Goal: Task Accomplishment & Management: Use online tool/utility

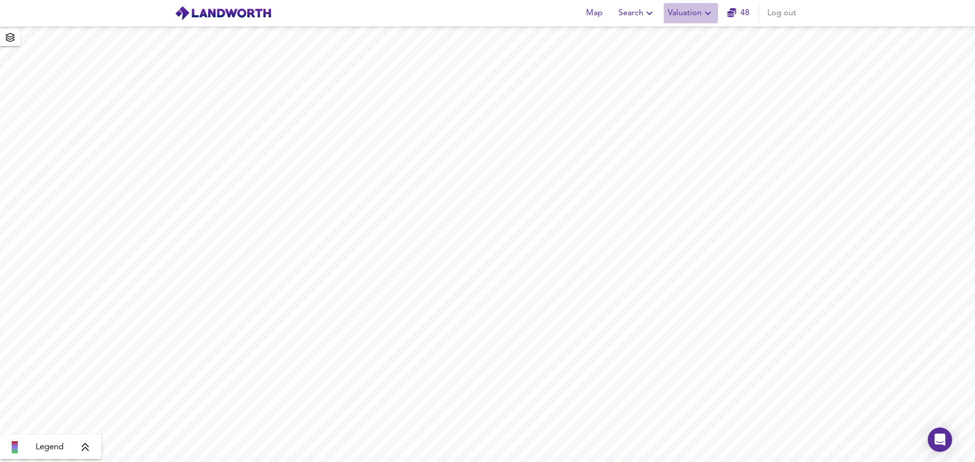
click at [709, 11] on icon "button" at bounding box center [707, 13] width 12 height 12
click at [688, 36] on li "New Valuation Report" at bounding box center [690, 36] width 121 height 18
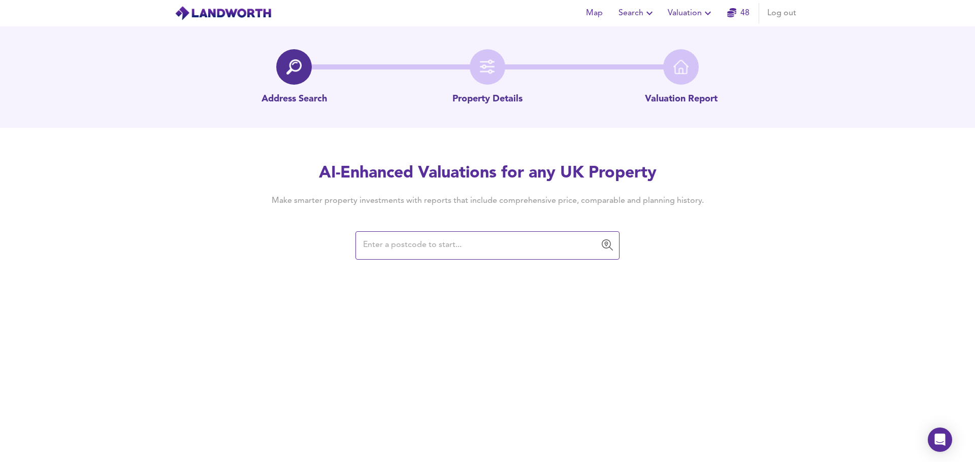
click at [382, 247] on input "text" at bounding box center [480, 245] width 240 height 19
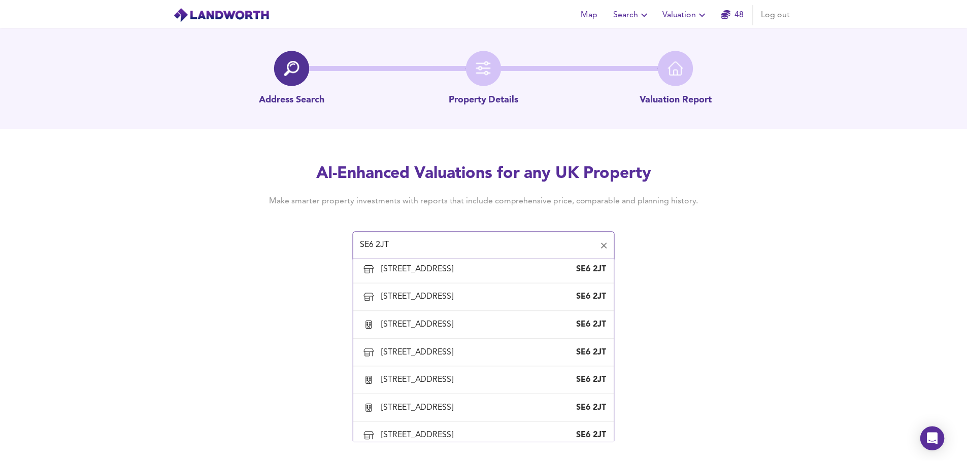
scroll to position [746, 0]
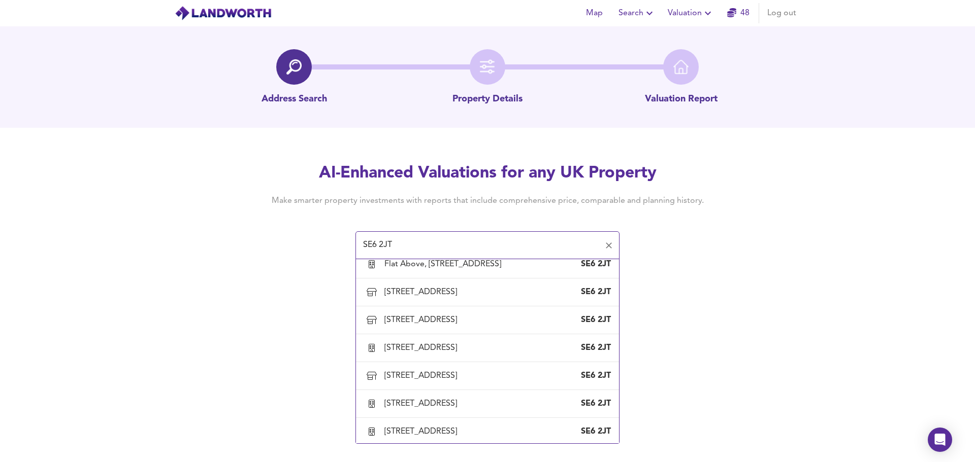
click at [397, 242] on div "280A Sangley Road, London, Lewisham" at bounding box center [422, 236] width 77 height 11
type input "280A Sangley Road, London, Lewisham"
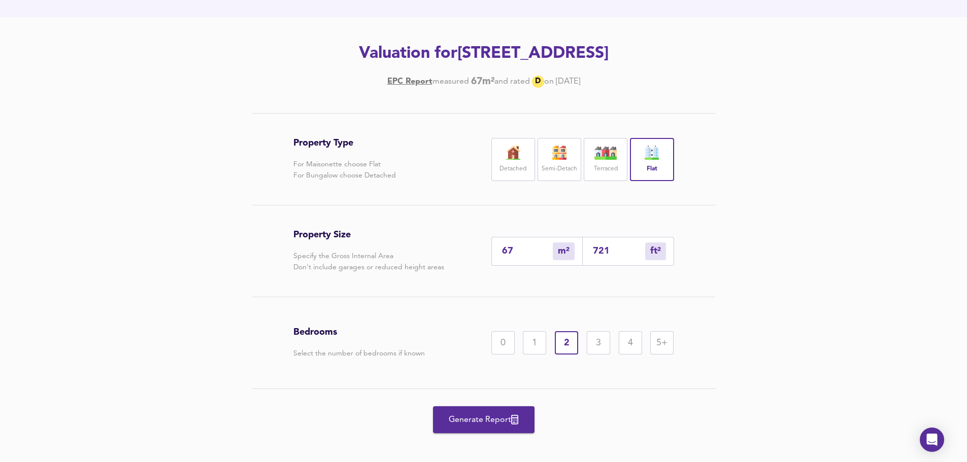
scroll to position [119, 0]
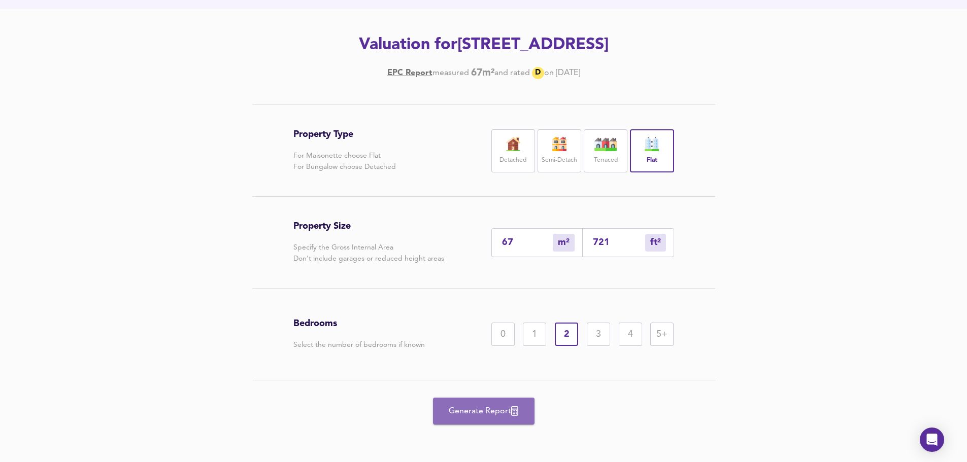
click at [477, 409] on span "Generate Report" at bounding box center [483, 412] width 81 height 14
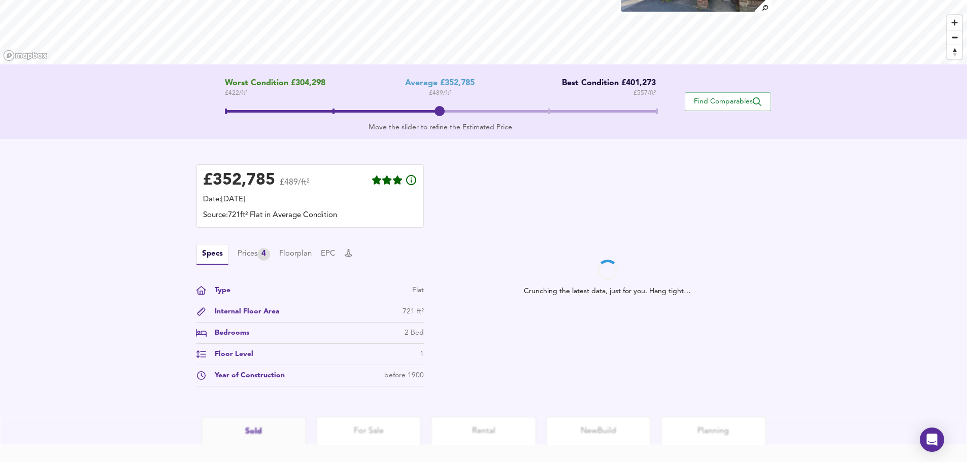
scroll to position [155, 0]
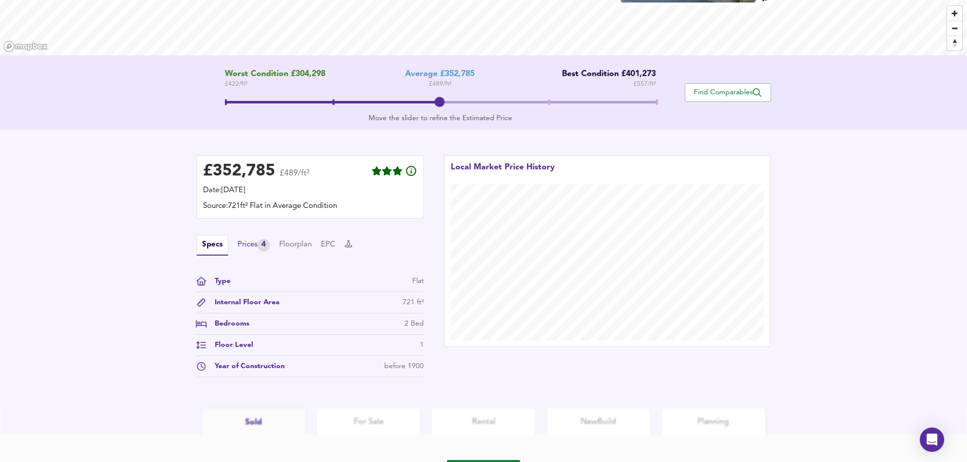
click at [240, 244] on div "Prices 4" at bounding box center [254, 245] width 32 height 13
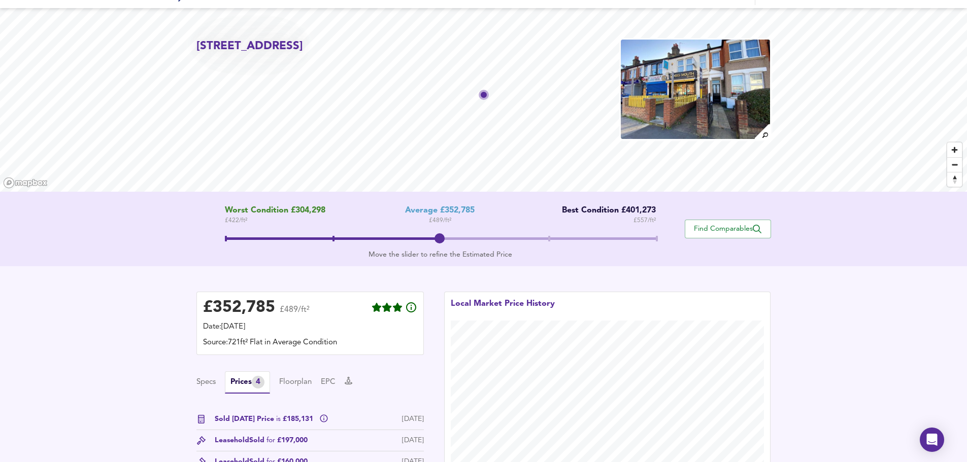
scroll to position [0, 0]
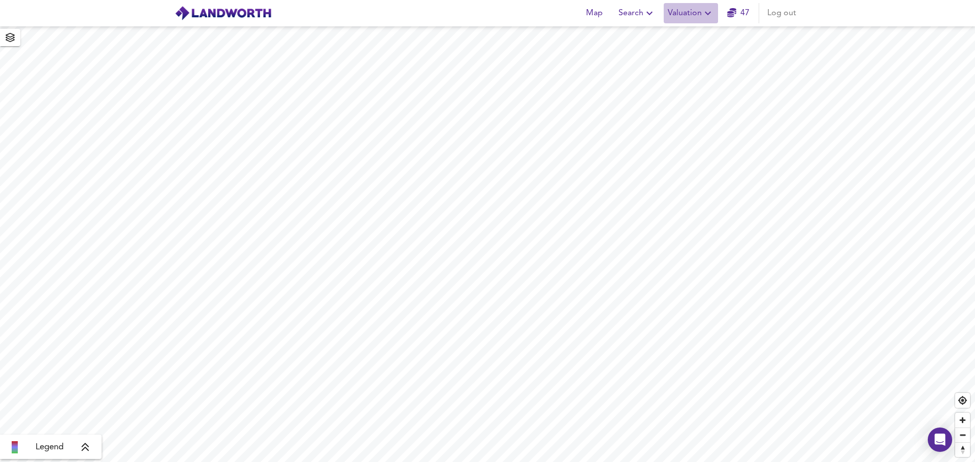
click at [709, 11] on icon "button" at bounding box center [707, 13] width 12 height 12
click at [673, 32] on li "New Valuation Report" at bounding box center [690, 36] width 121 height 18
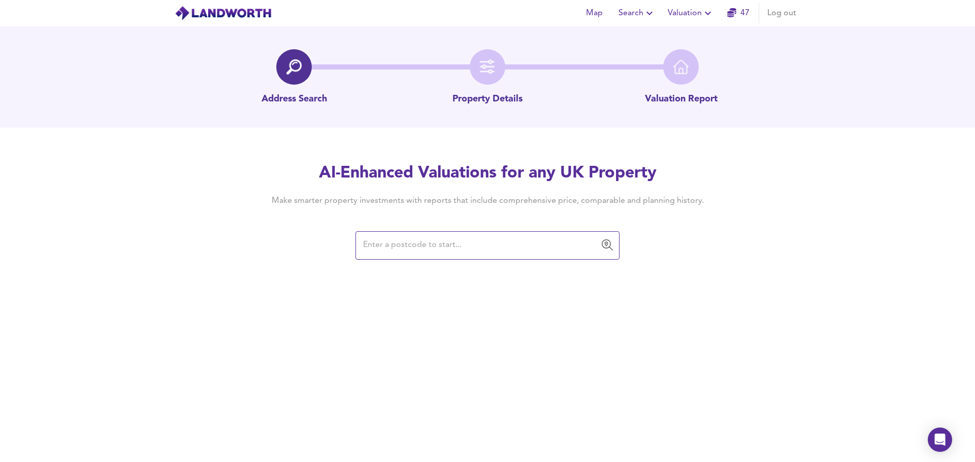
click at [396, 249] on input "text" at bounding box center [480, 245] width 240 height 19
type input "ST1 1JQ"
